Goal: Information Seeking & Learning: Learn about a topic

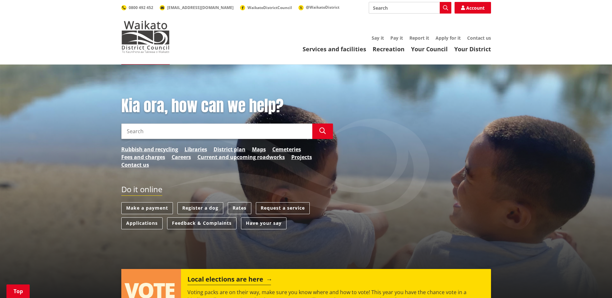
scroll to position [129, 0]
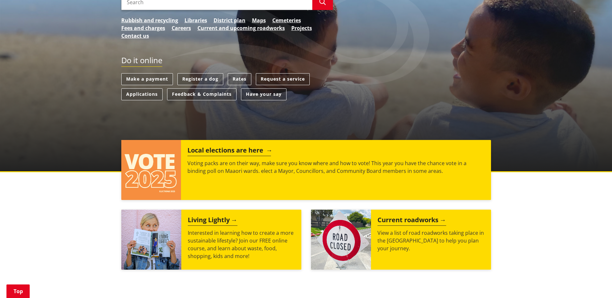
click at [239, 149] on h2 "Local elections are here" at bounding box center [230, 152] width 84 height 10
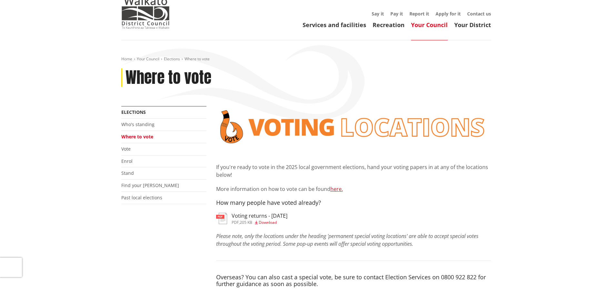
scroll to position [65, 0]
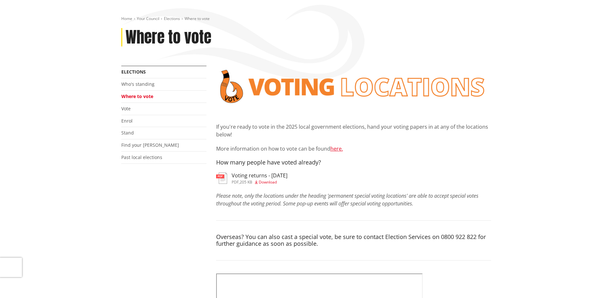
click at [288, 176] on h3 "Voting returns - 7/10/2025" at bounding box center [260, 176] width 56 height 6
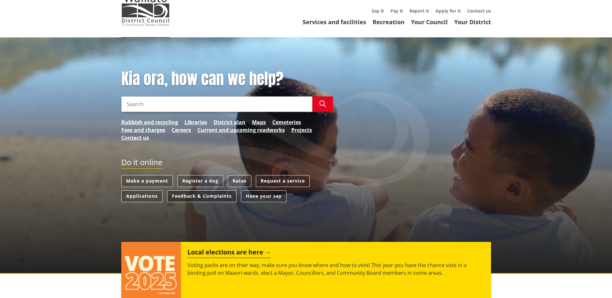
scroll to position [65, 0]
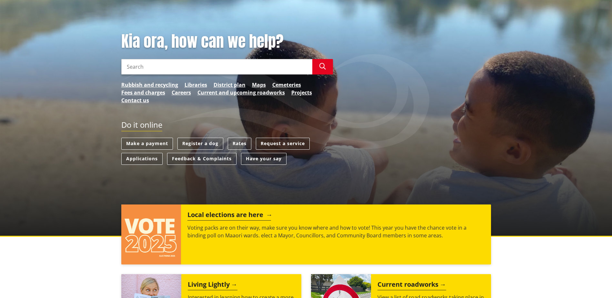
click at [216, 211] on h2 "Local elections are here" at bounding box center [230, 216] width 84 height 10
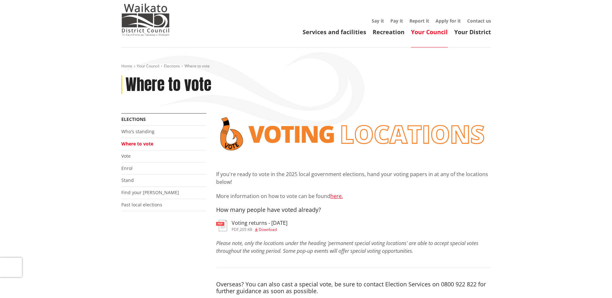
scroll to position [32, 0]
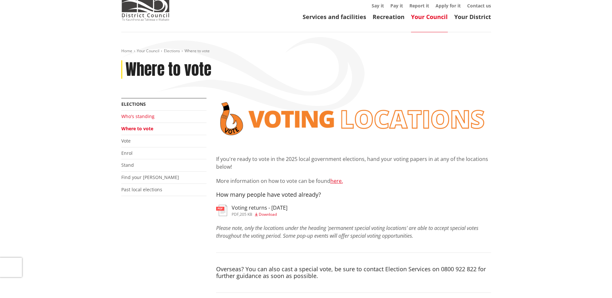
click at [139, 117] on link "Who's standing" at bounding box center [137, 116] width 33 height 6
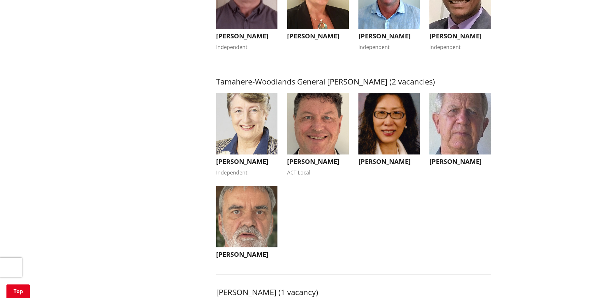
scroll to position [613, 0]
